Goal: Transaction & Acquisition: Obtain resource

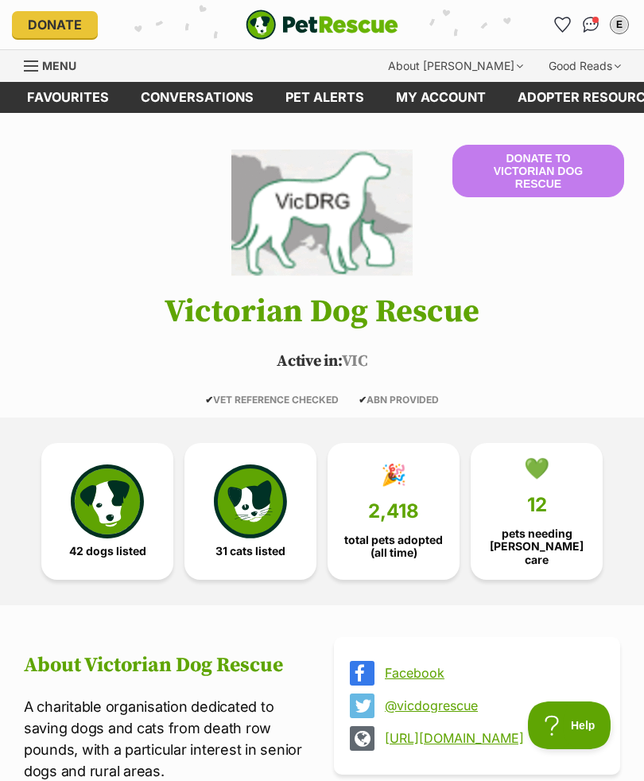
click at [214, 94] on link "Conversations" at bounding box center [197, 97] width 145 height 31
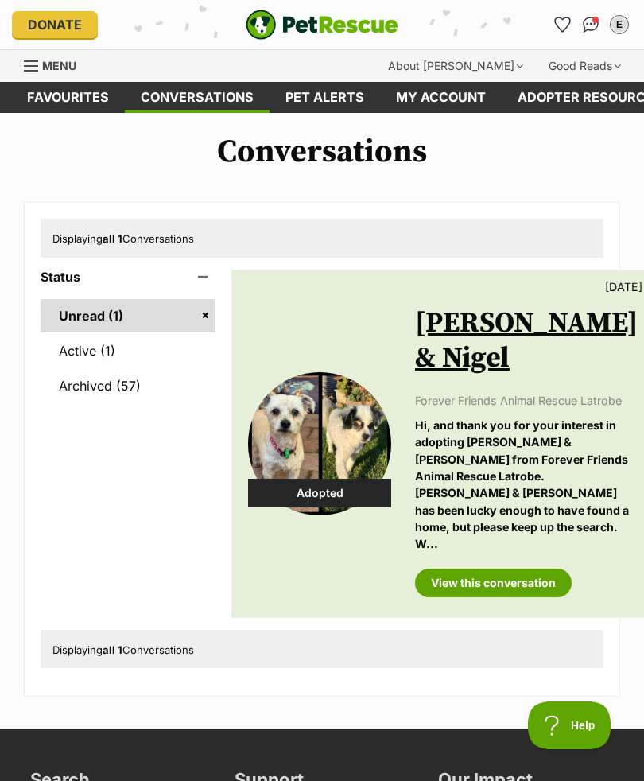
click at [69, 60] on span "Menu" at bounding box center [59, 66] width 34 height 14
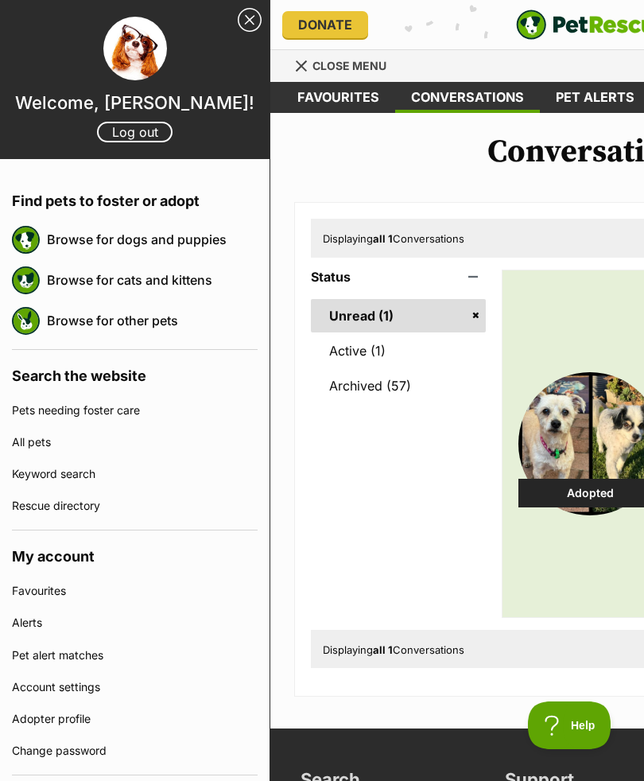
click at [184, 247] on link "Browse for dogs and puppies" at bounding box center [152, 239] width 211 height 33
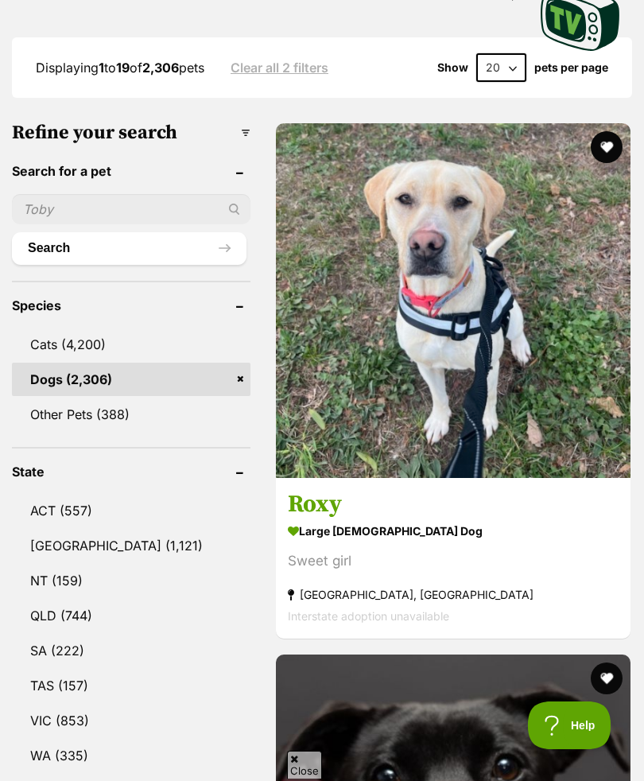
click at [90, 704] on link "VIC (853)" at bounding box center [131, 720] width 239 height 33
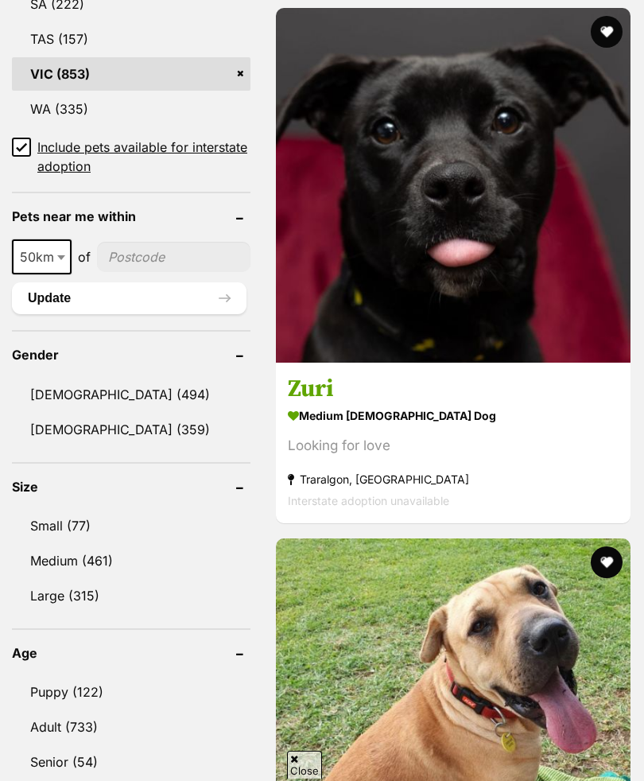
click at [76, 509] on link "Small (77)" at bounding box center [131, 525] width 239 height 33
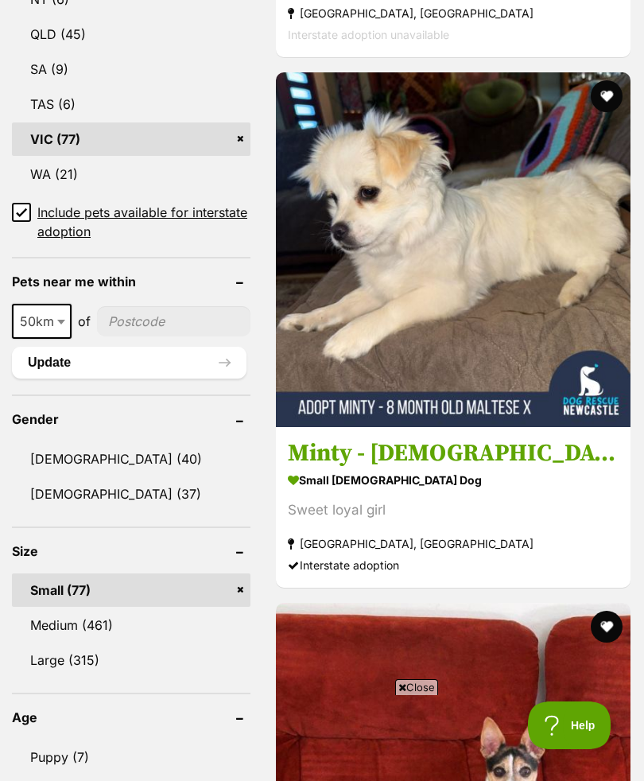
scroll to position [1465, 0]
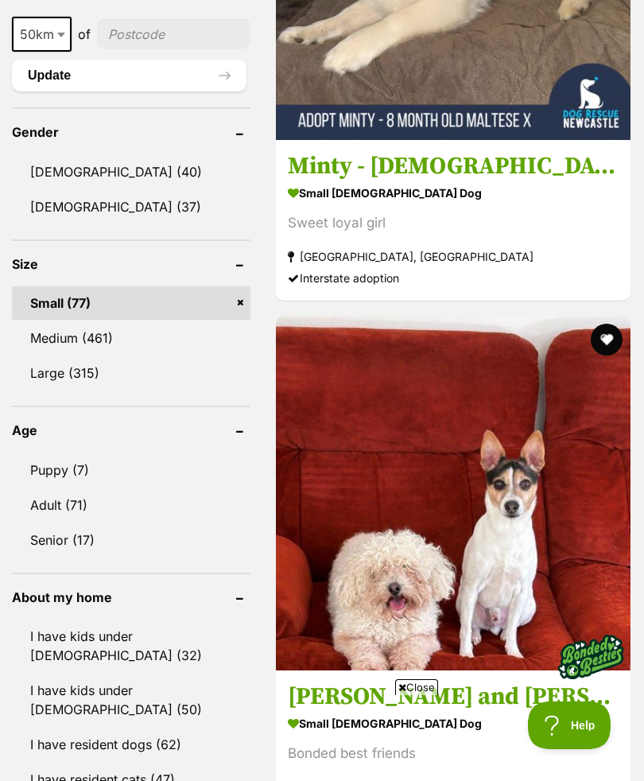
click at [76, 523] on link "Senior (17)" at bounding box center [131, 539] width 239 height 33
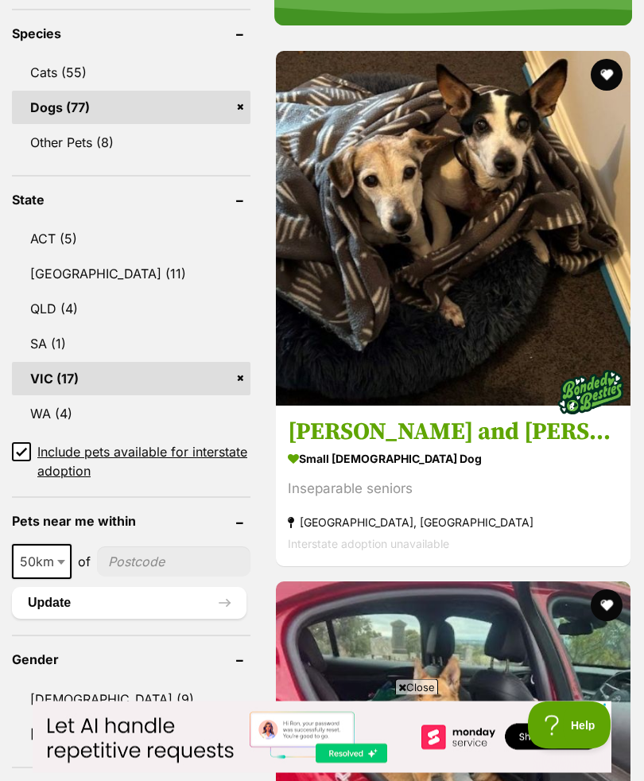
scroll to position [869, 0]
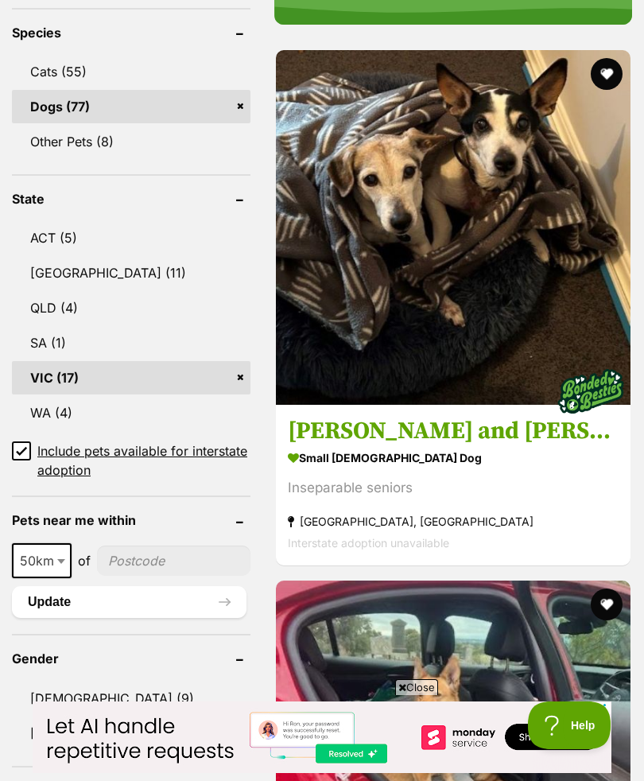
click at [523, 348] on img at bounding box center [453, 227] width 355 height 355
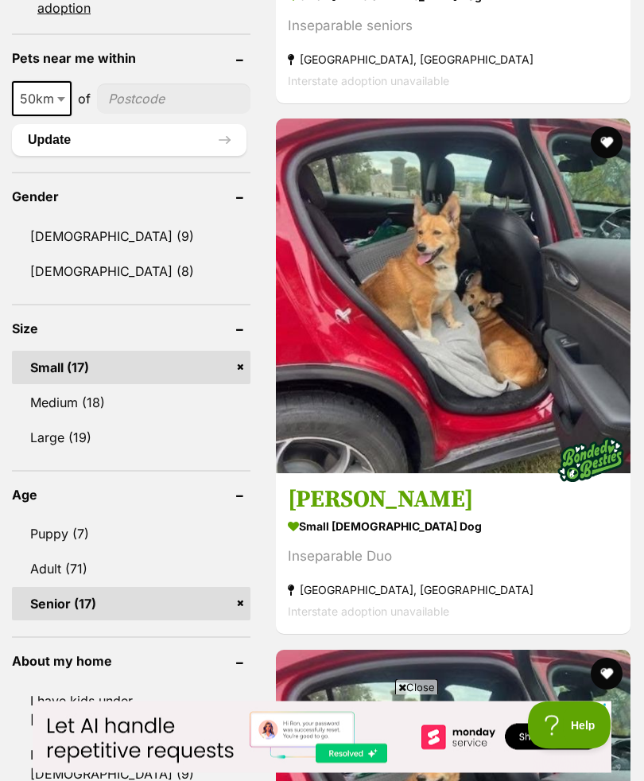
scroll to position [1332, 0]
click at [359, 529] on strong "small male Dog" at bounding box center [453, 526] width 331 height 23
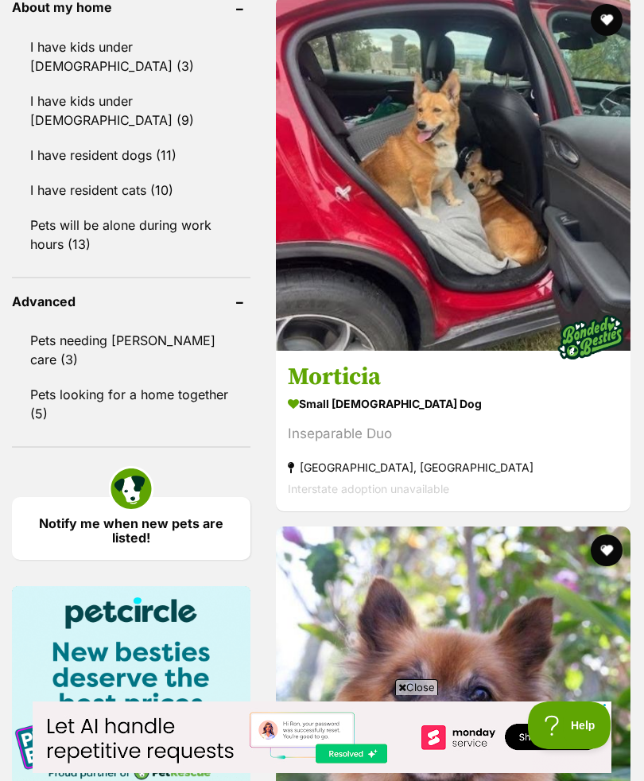
scroll to position [2110, 0]
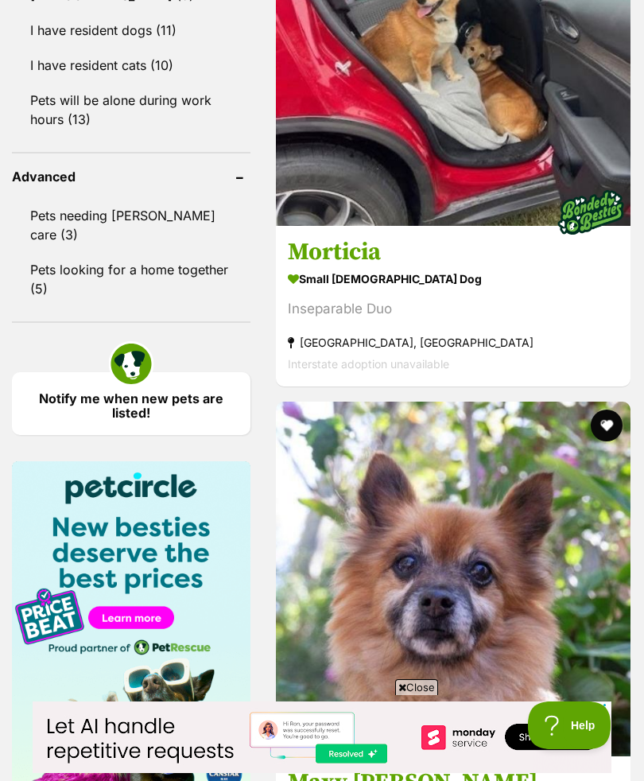
click at [352, 290] on strong "small female Dog" at bounding box center [453, 278] width 331 height 23
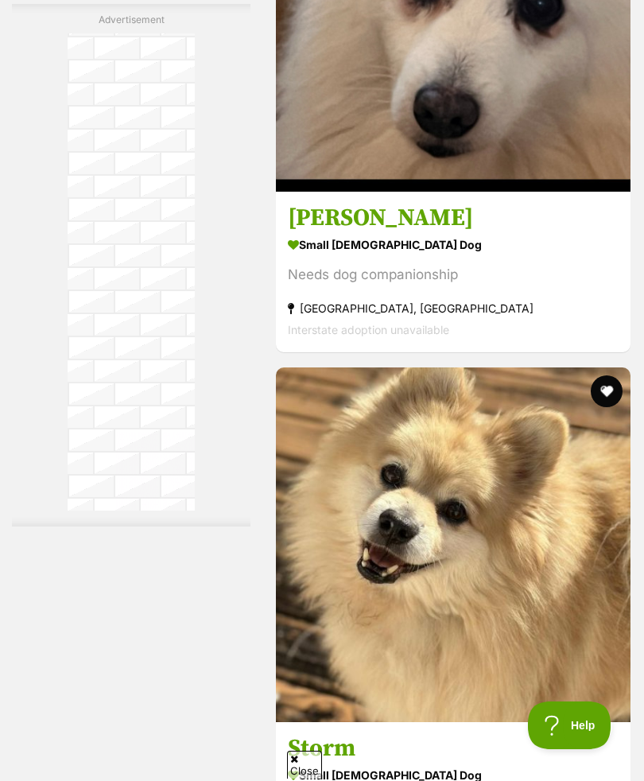
scroll to position [8131, 0]
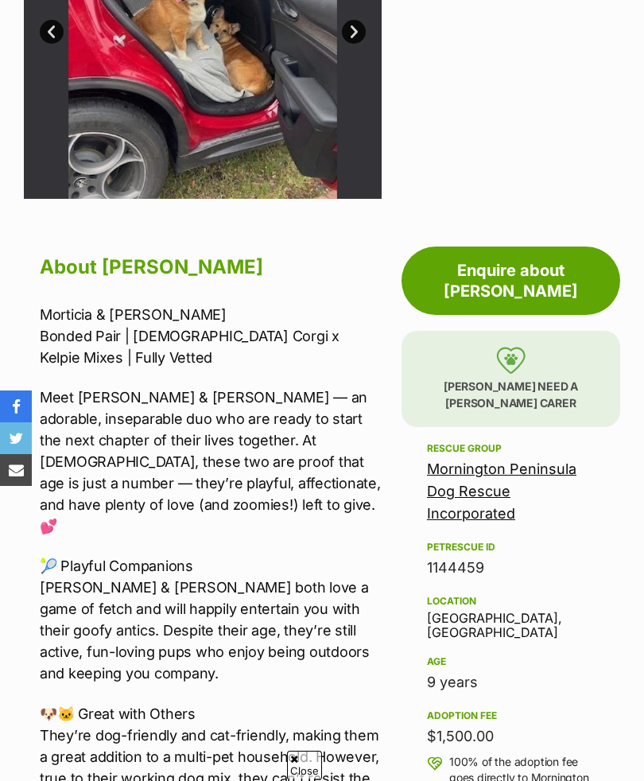
scroll to position [573, 0]
